Goal: Information Seeking & Learning: Learn about a topic

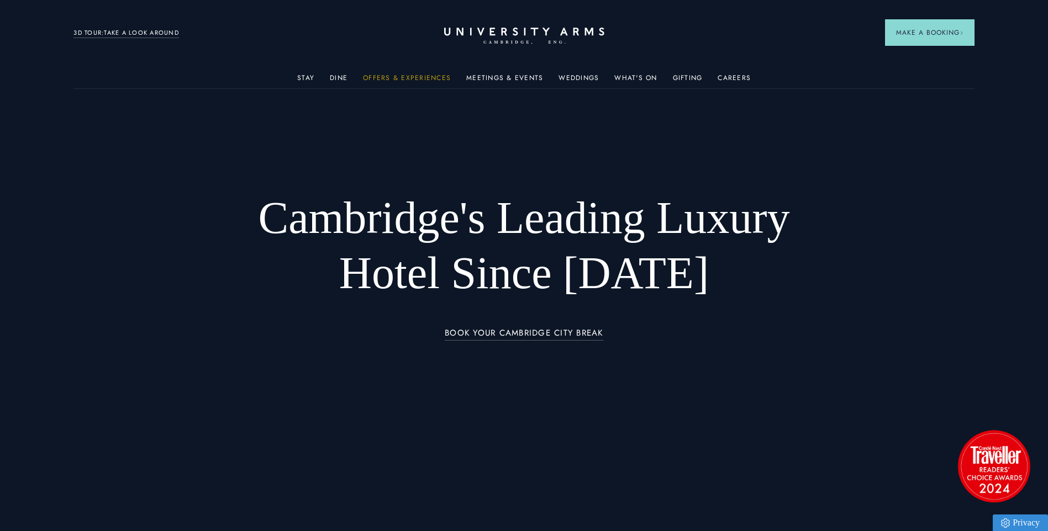
click at [415, 79] on link "Offers & Experiences" at bounding box center [407, 81] width 88 height 14
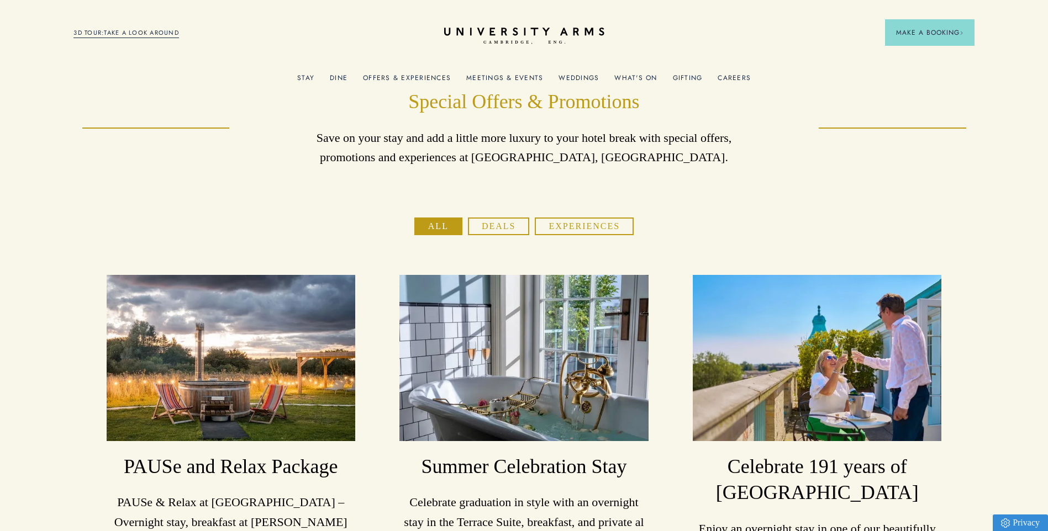
click at [509, 226] on button "Deals" at bounding box center [499, 227] width 62 height 18
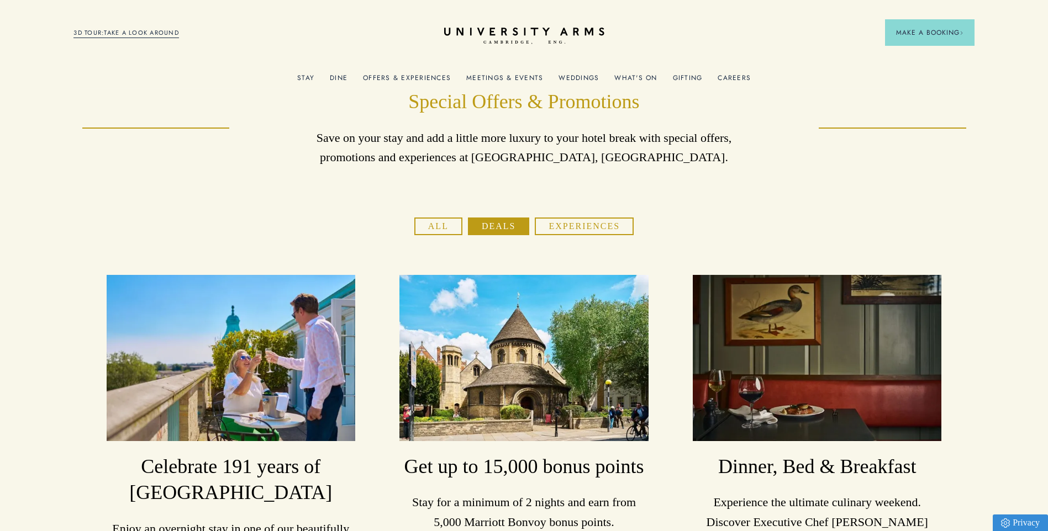
click at [575, 225] on button "Experiences" at bounding box center [584, 227] width 99 height 18
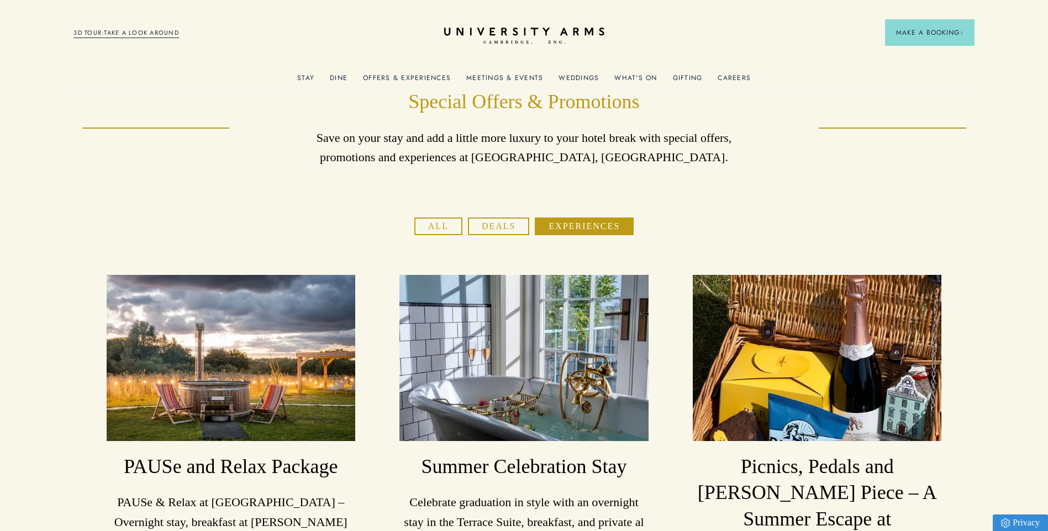
click at [641, 75] on link "What's On" at bounding box center [635, 81] width 43 height 14
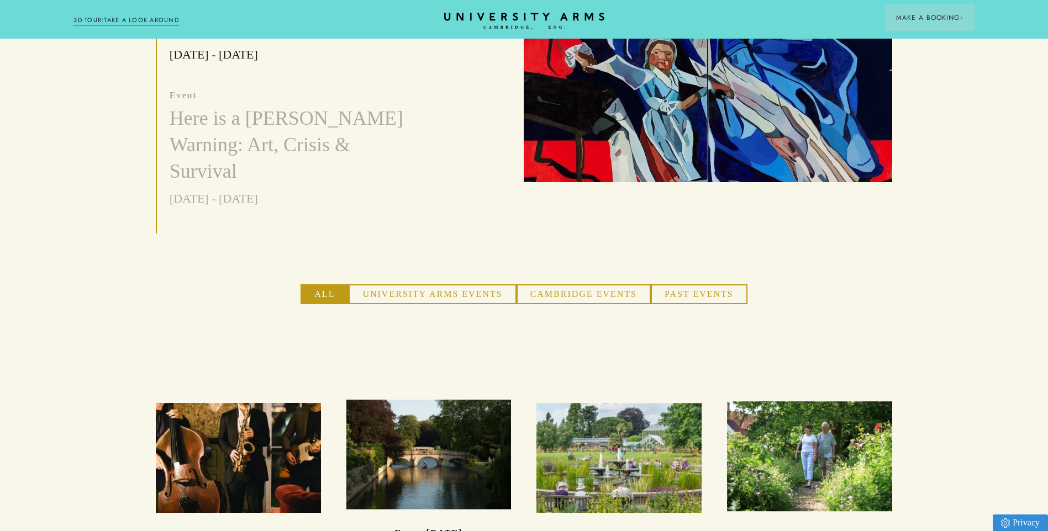
scroll to position [532, 0]
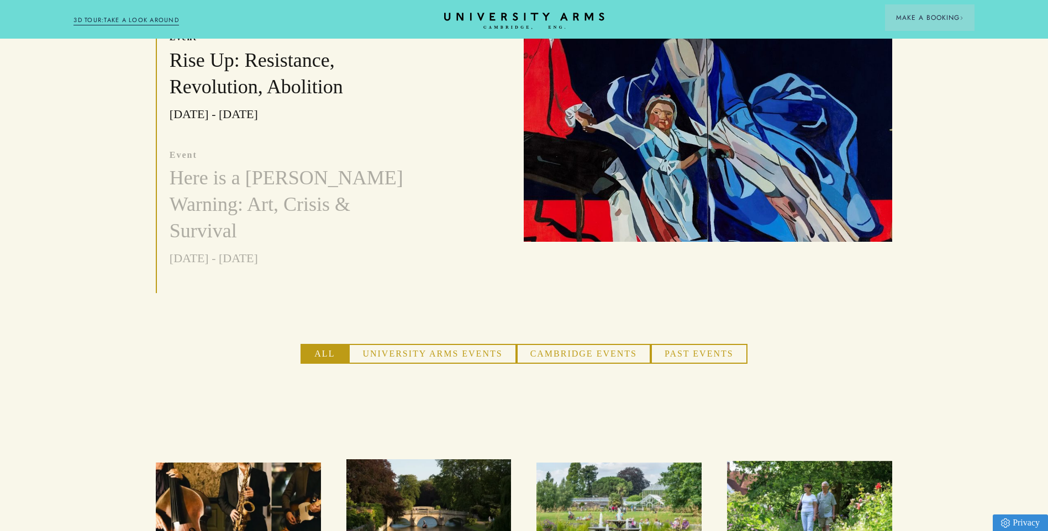
click at [442, 344] on button "University Arms Events" at bounding box center [432, 354] width 167 height 20
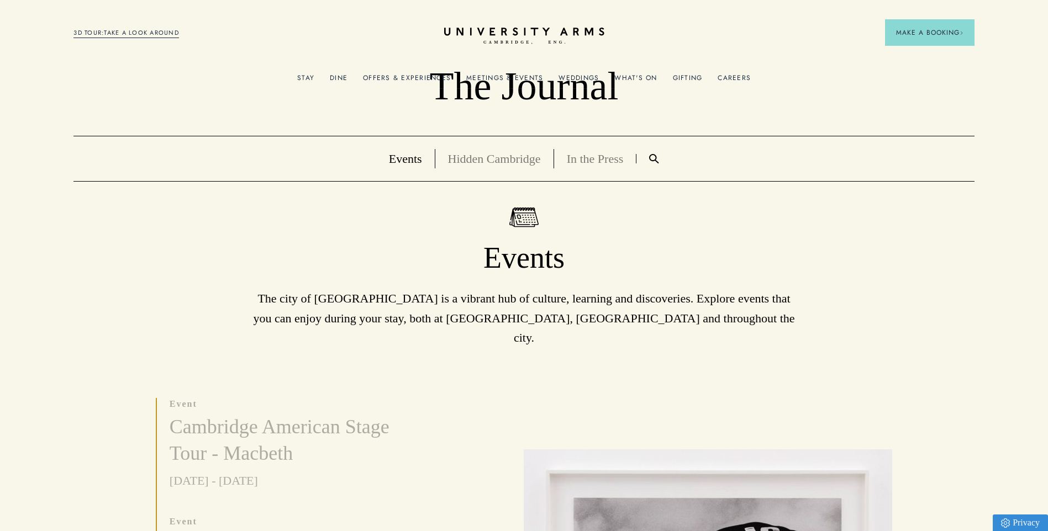
scroll to position [0, 0]
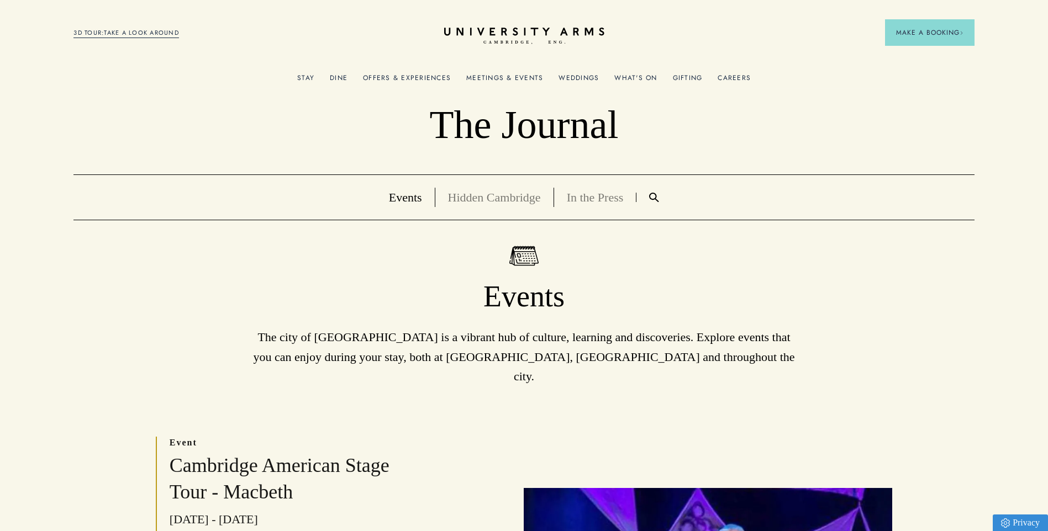
click at [474, 201] on link "Hidden Cambridge" at bounding box center [494, 198] width 93 height 14
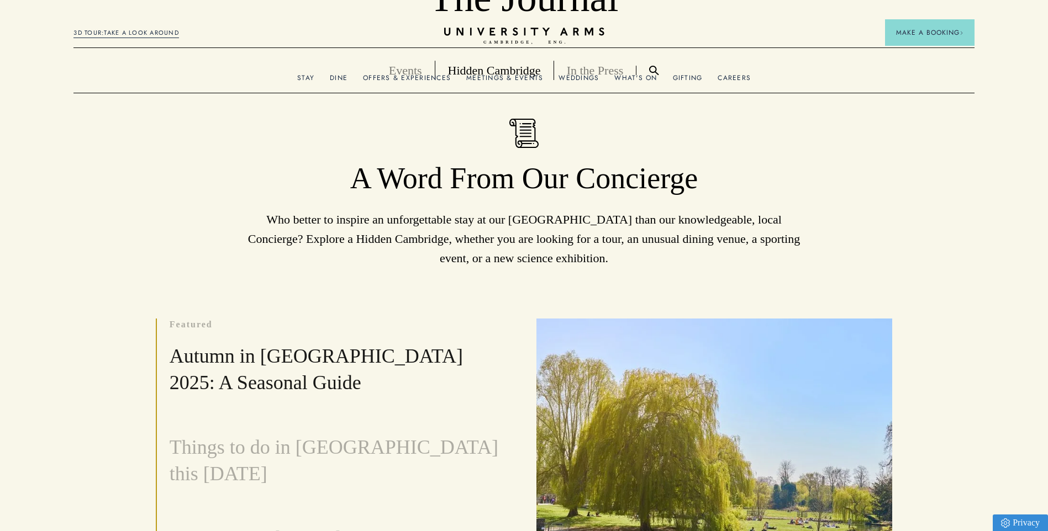
scroll to position [331, 0]
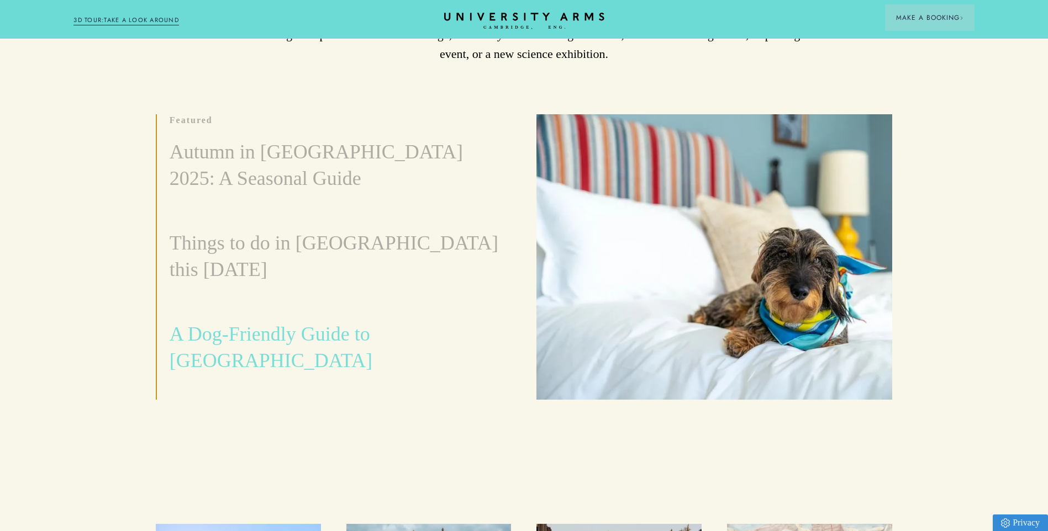
click at [382, 339] on h3 "A Dog-Friendly Guide to [GEOGRAPHIC_DATA]" at bounding box center [334, 348] width 329 height 53
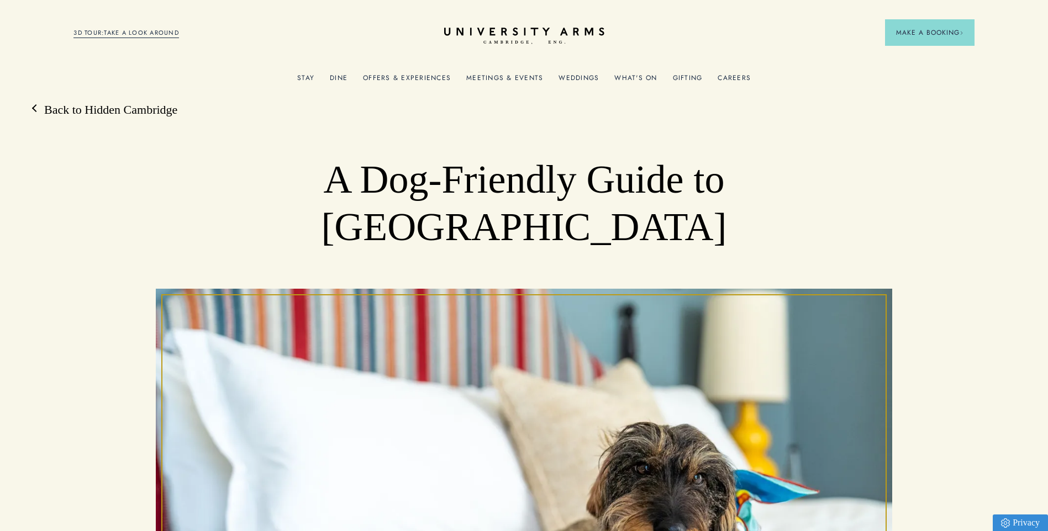
drag, startPoint x: 98, startPoint y: 109, endPoint x: 153, endPoint y: 94, distance: 57.2
click at [98, 109] on link "Back to Hidden Cambridge" at bounding box center [105, 110] width 144 height 17
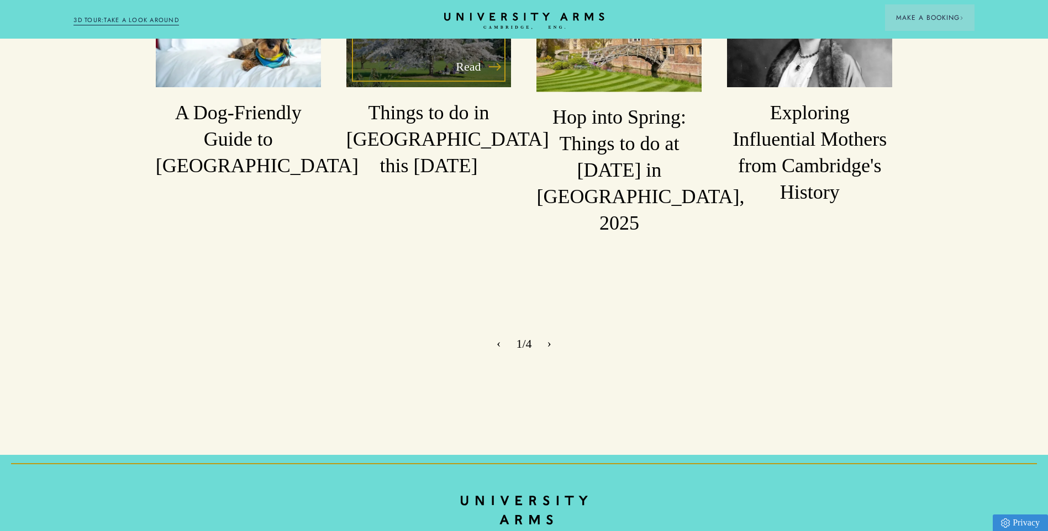
scroll to position [1630, 0]
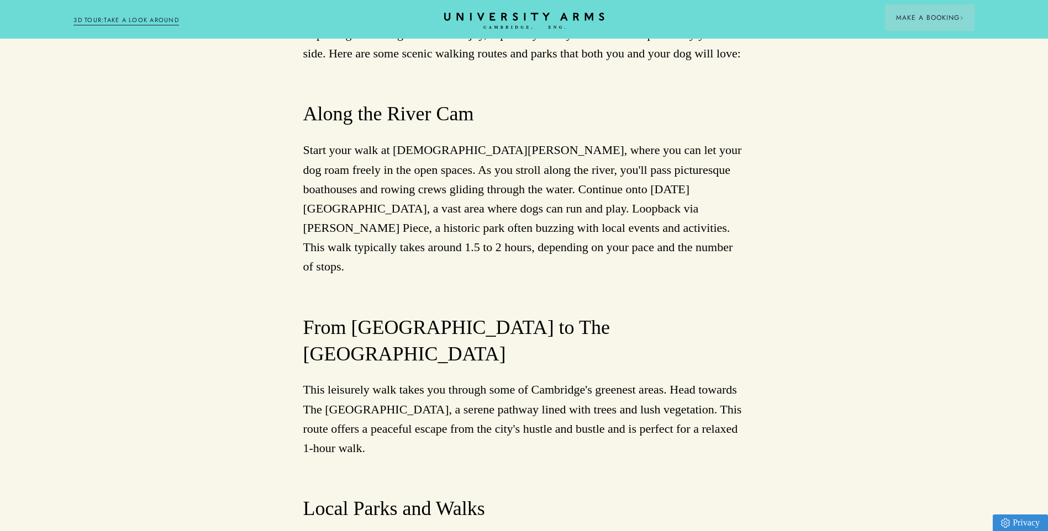
scroll to position [994, 0]
